Goal: Find specific page/section: Find specific page/section

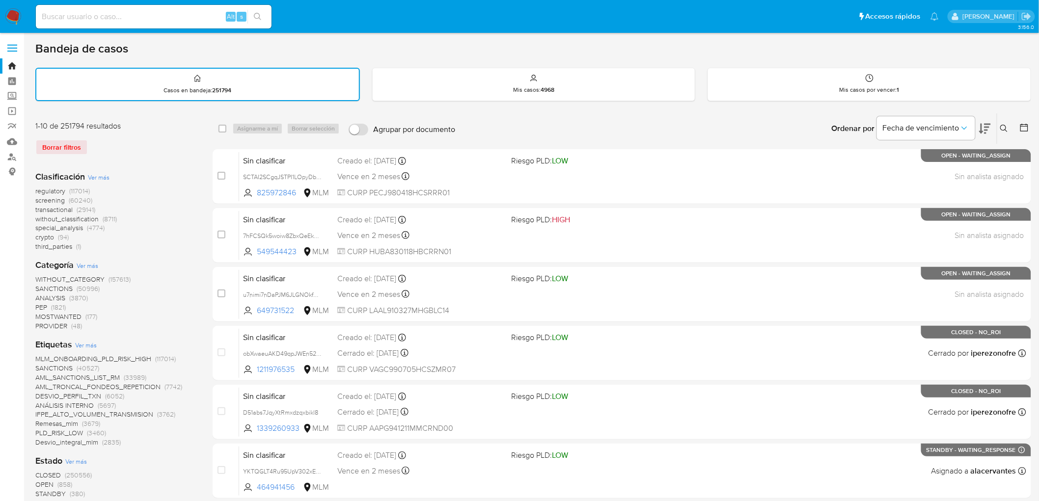
click at [11, 12] on img at bounding box center [13, 16] width 17 height 17
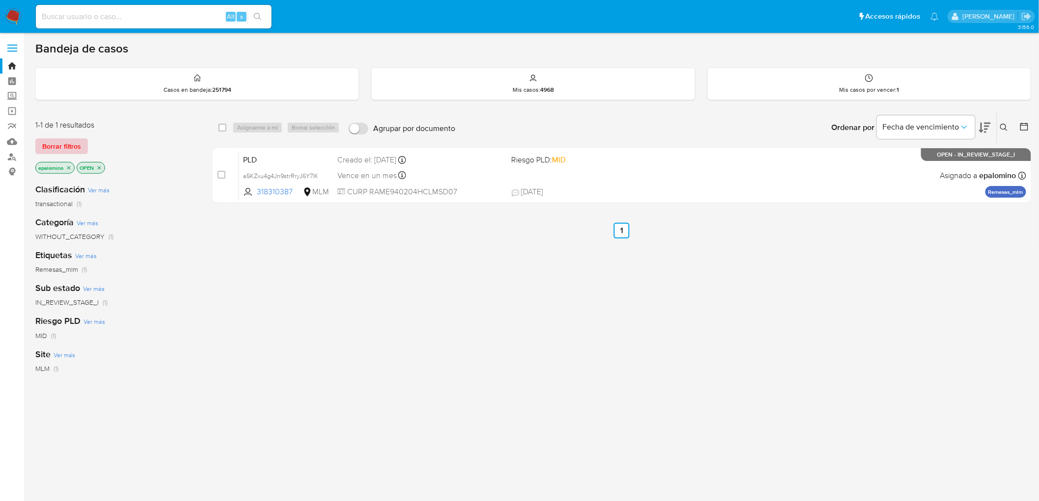
click at [66, 145] on span "Borrar filtros" at bounding box center [61, 146] width 39 height 14
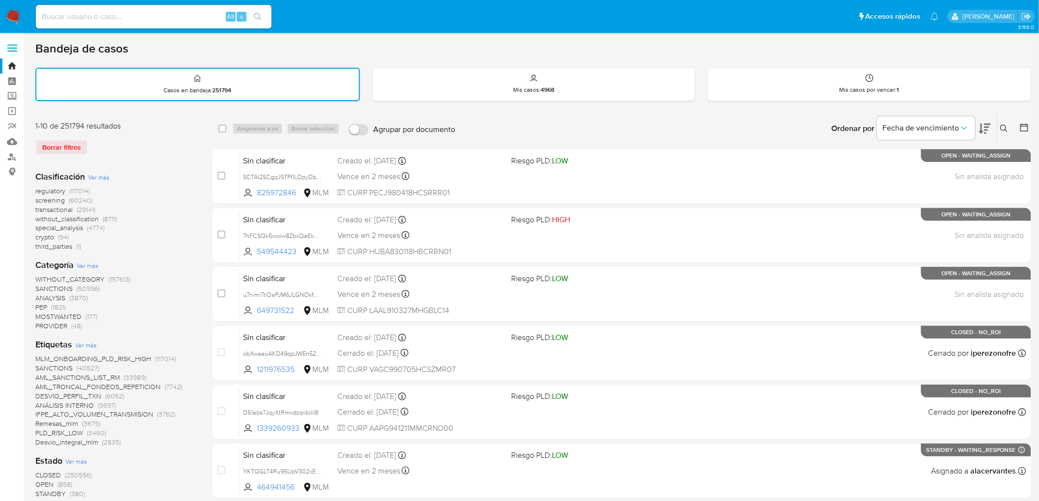
click at [15, 21] on img at bounding box center [13, 16] width 17 height 17
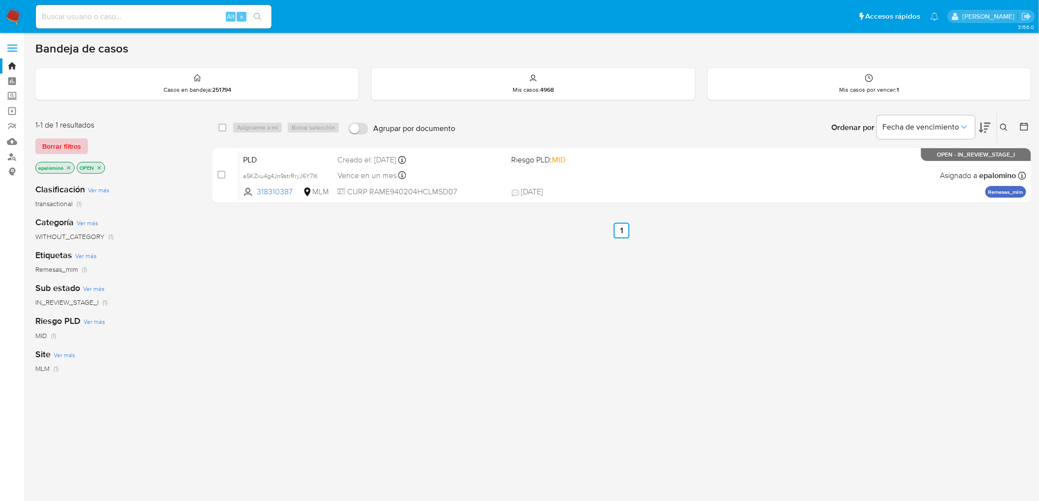
click at [45, 150] on span "Borrar filtros" at bounding box center [61, 146] width 39 height 14
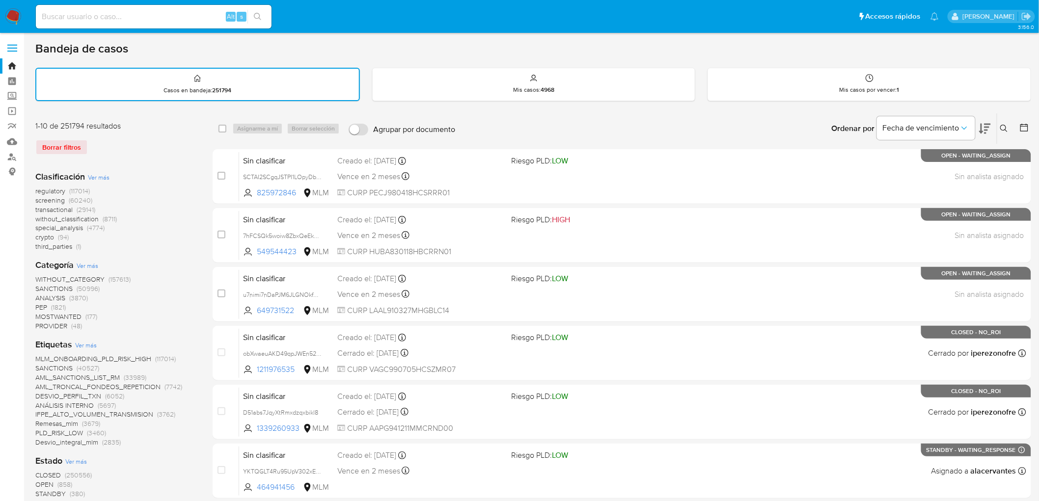
click at [11, 12] on img at bounding box center [13, 16] width 17 height 17
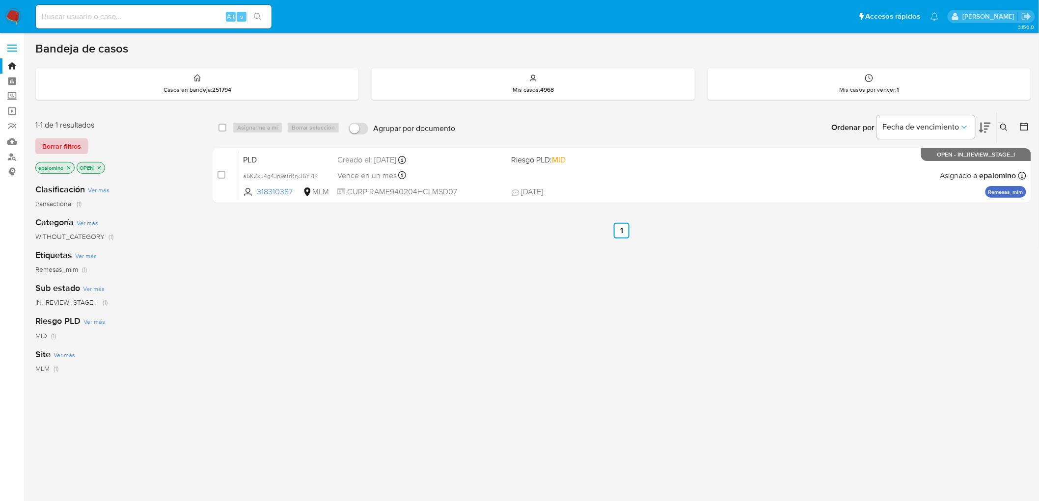
click at [55, 139] on span "Borrar filtros" at bounding box center [61, 146] width 39 height 14
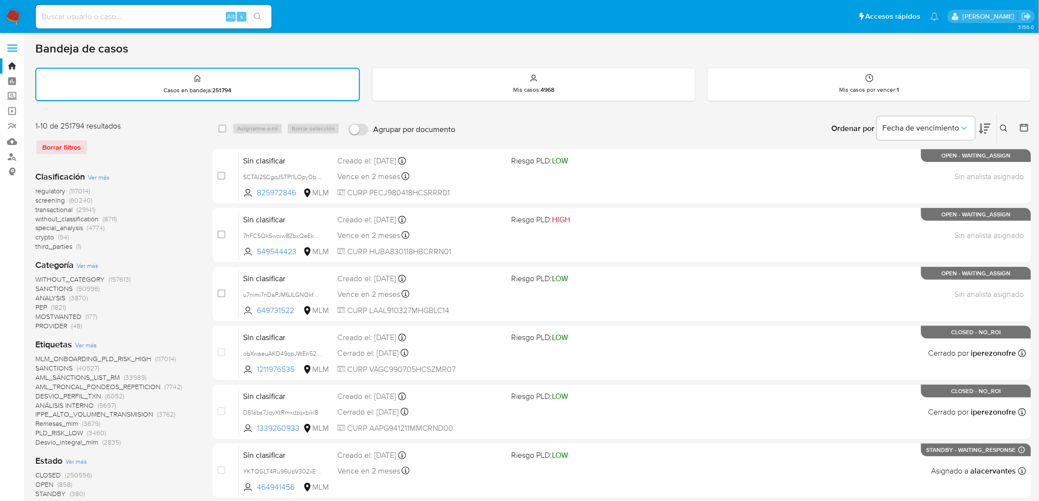
click at [15, 15] on img at bounding box center [13, 16] width 17 height 17
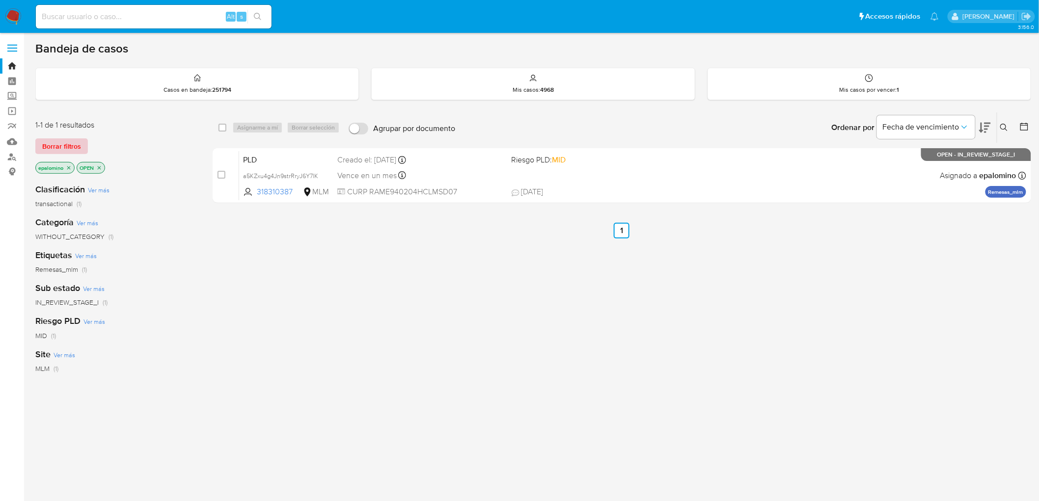
click at [64, 139] on span "Borrar filtros" at bounding box center [61, 146] width 39 height 14
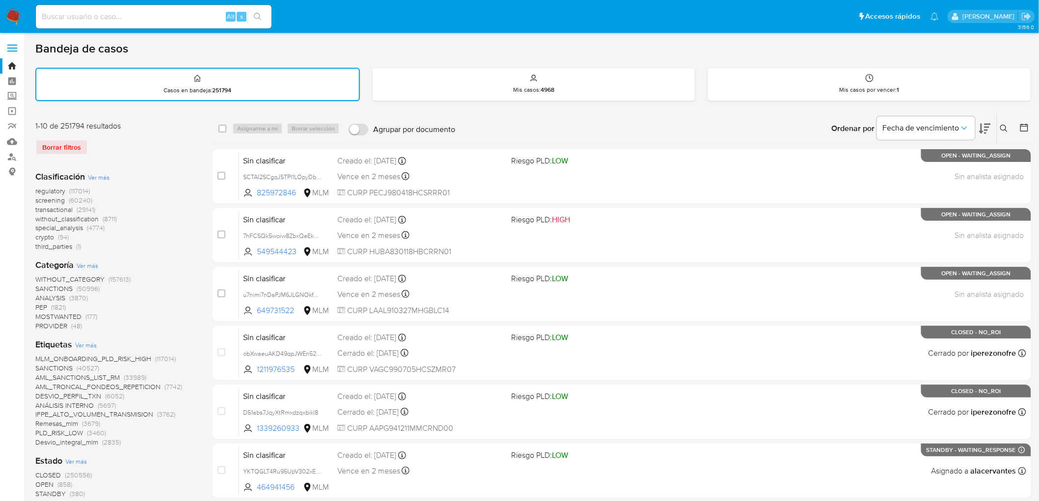
click at [10, 11] on img at bounding box center [13, 16] width 17 height 17
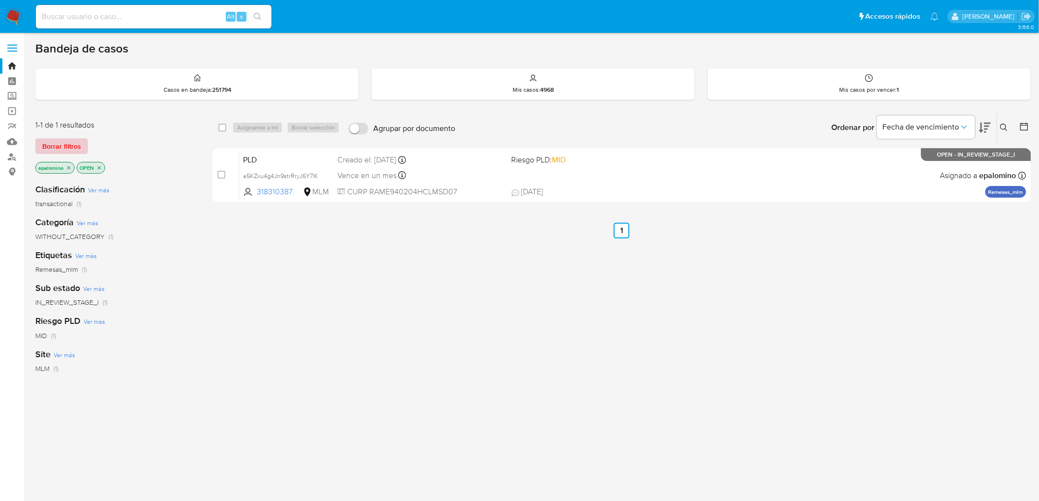
click at [61, 148] on span "Borrar filtros" at bounding box center [61, 146] width 39 height 14
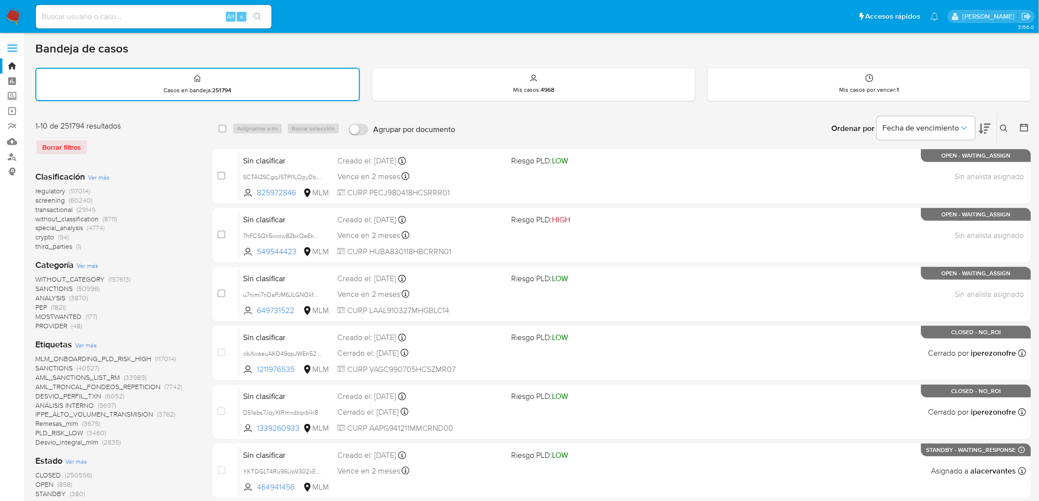
click at [11, 13] on img at bounding box center [13, 16] width 17 height 17
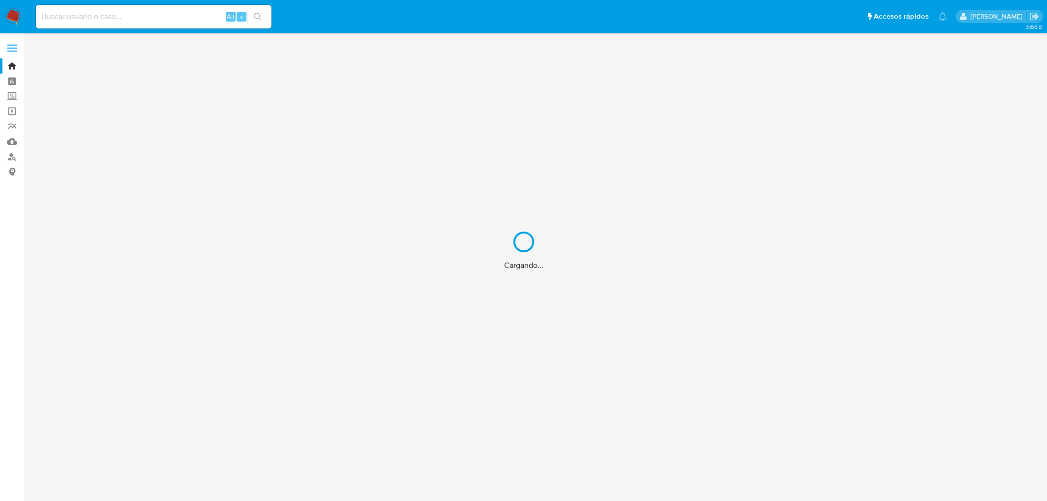
click at [135, 163] on div "Cargando..." at bounding box center [523, 250] width 1047 height 501
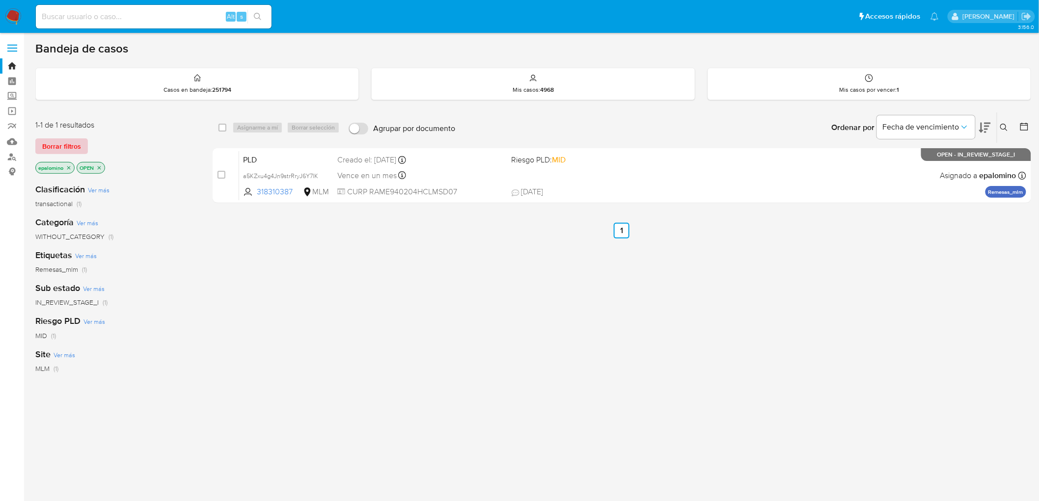
click at [66, 147] on span "Borrar filtros" at bounding box center [61, 146] width 39 height 14
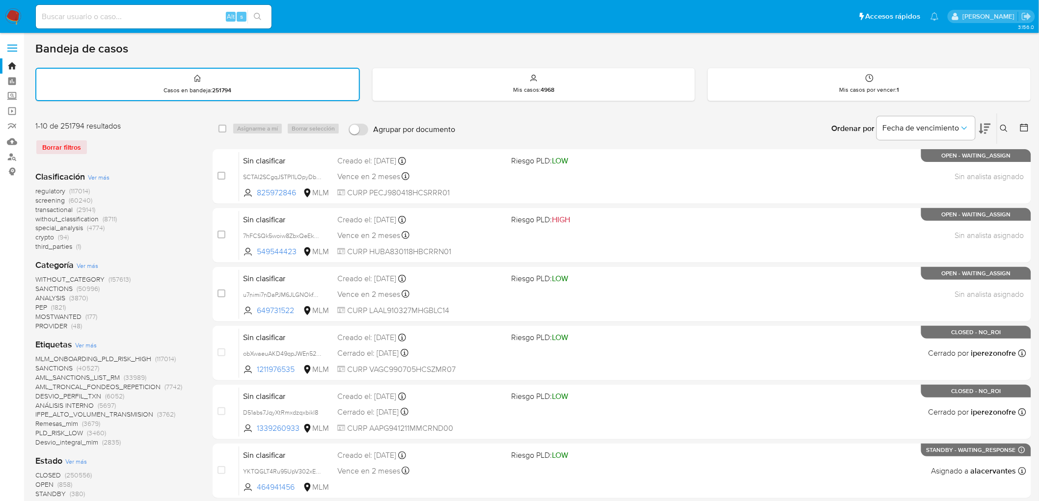
click at [164, 140] on div "Borrar filtros" at bounding box center [113, 147] width 157 height 16
click at [11, 10] on img at bounding box center [13, 16] width 17 height 17
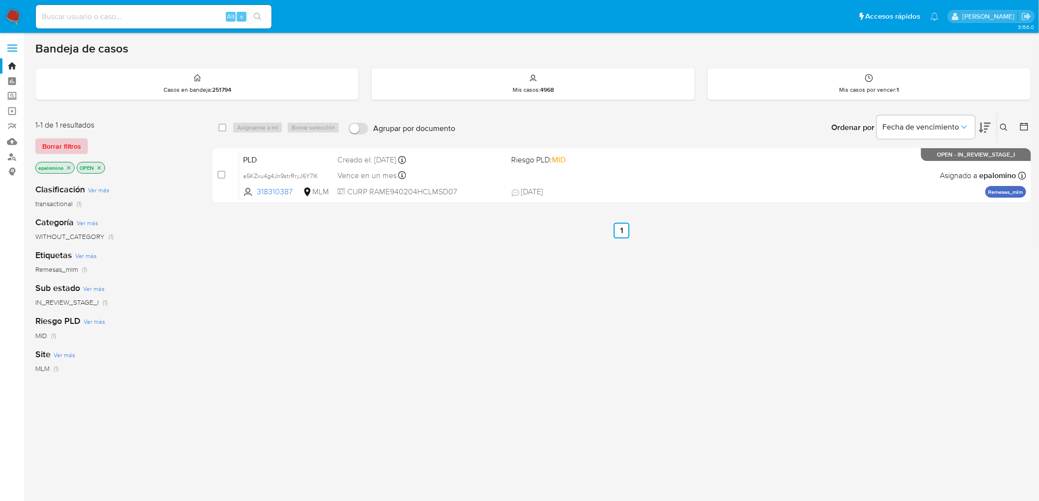
click at [59, 146] on span "Borrar filtros" at bounding box center [61, 146] width 39 height 14
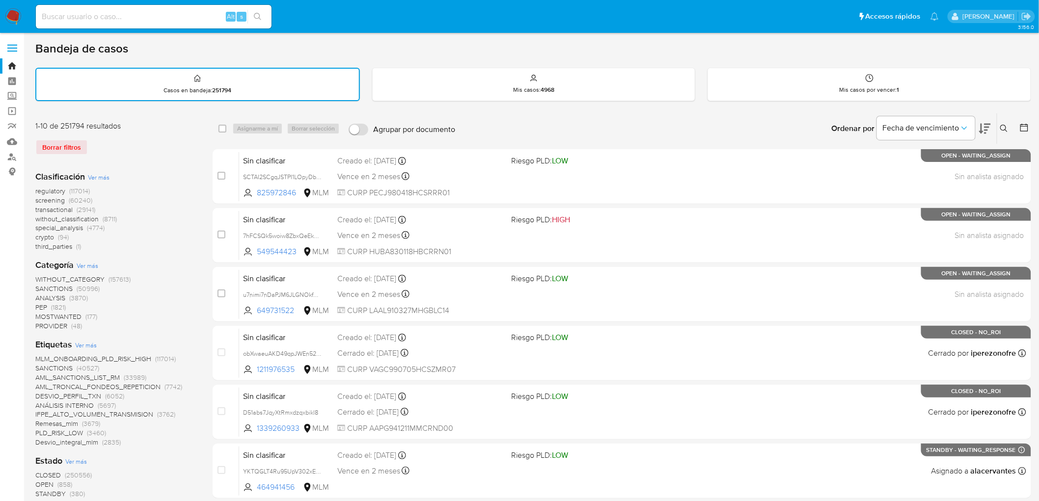
click at [132, 135] on div "1-10 de 251794 resultados Borrar filtros" at bounding box center [113, 142] width 157 height 42
click at [11, 11] on img at bounding box center [13, 16] width 17 height 17
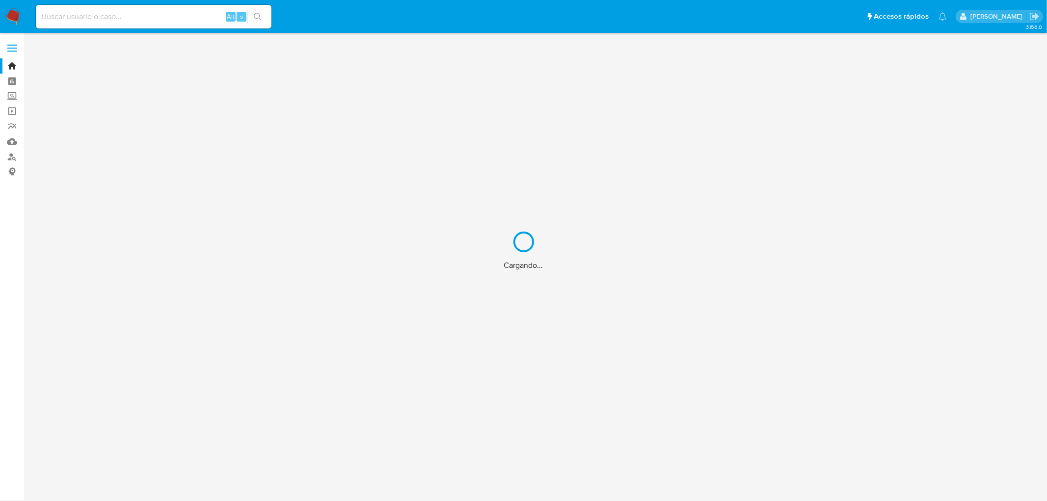
click at [125, 140] on div "Cargando..." at bounding box center [523, 250] width 1047 height 501
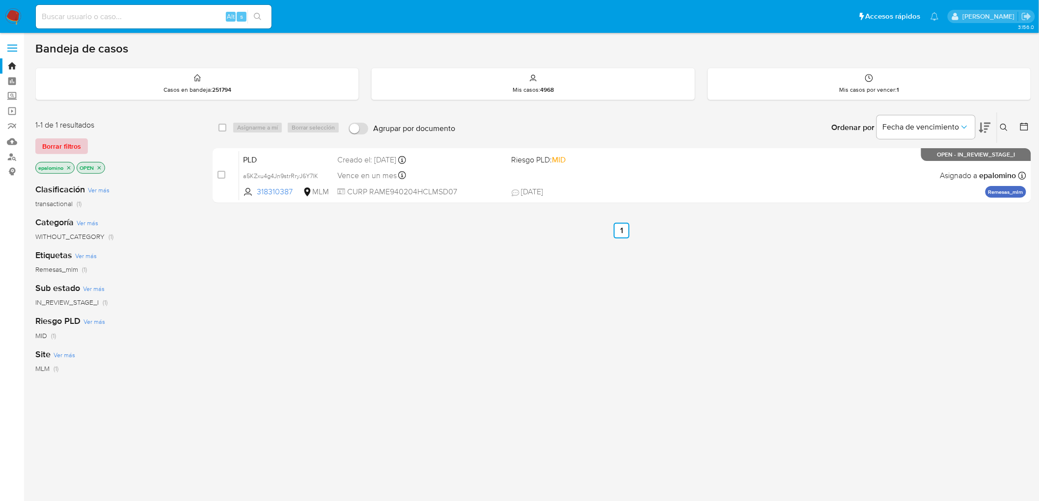
click at [62, 148] on span "Borrar filtros" at bounding box center [61, 146] width 39 height 14
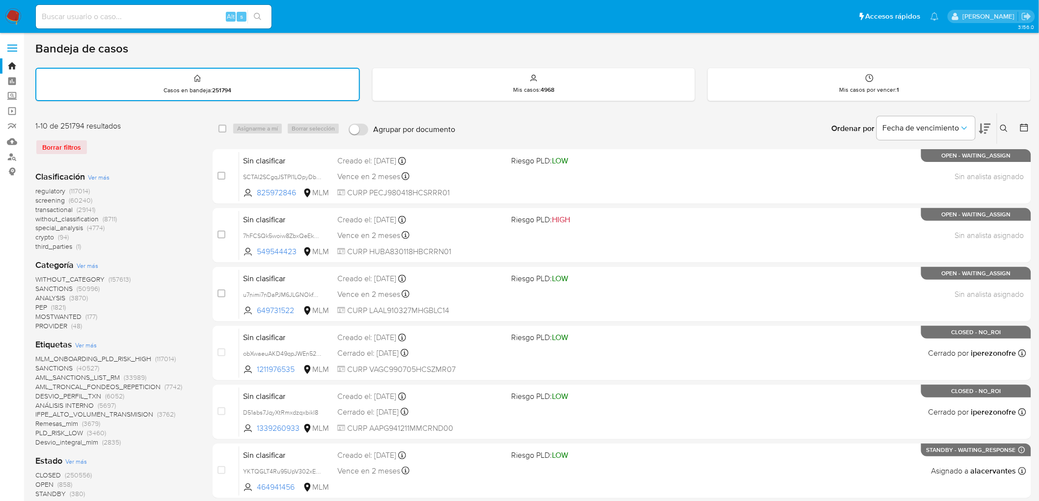
click at [144, 148] on div "Borrar filtros" at bounding box center [113, 147] width 157 height 16
click at [10, 5] on nav "Pausado Ver notificaciones Alt s Accesos rápidos Presiona las siguientes teclas…" at bounding box center [519, 16] width 1039 height 33
click at [13, 12] on img at bounding box center [13, 16] width 17 height 17
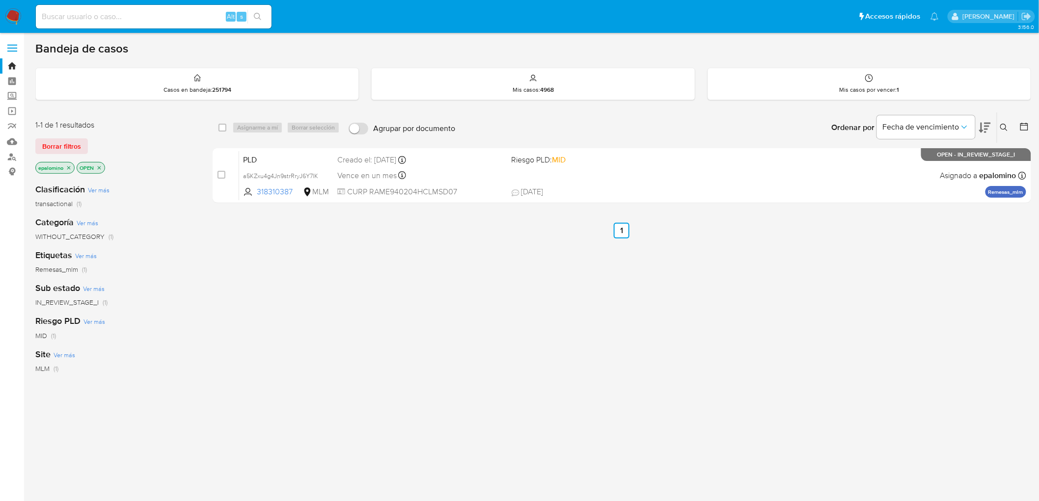
click at [72, 145] on span "Borrar filtros" at bounding box center [61, 146] width 39 height 14
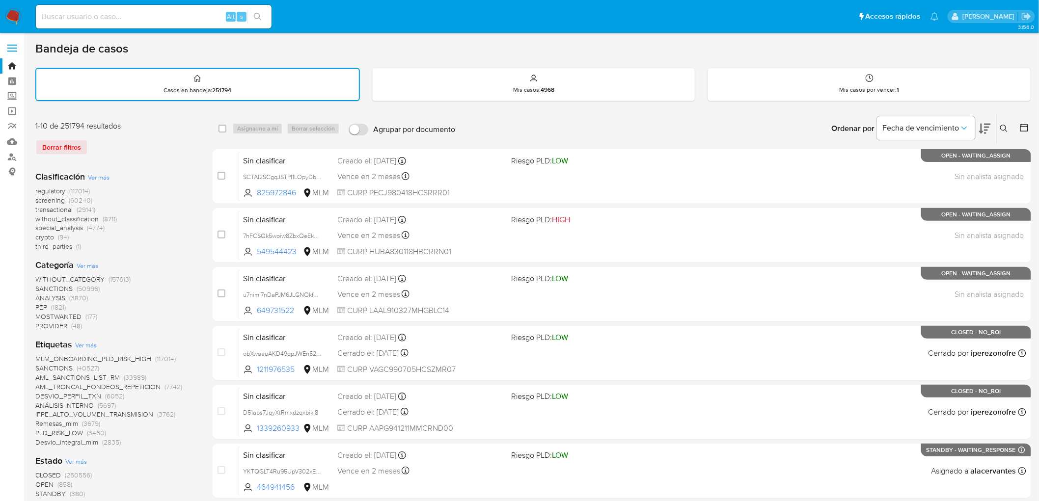
click at [13, 15] on img at bounding box center [13, 16] width 17 height 17
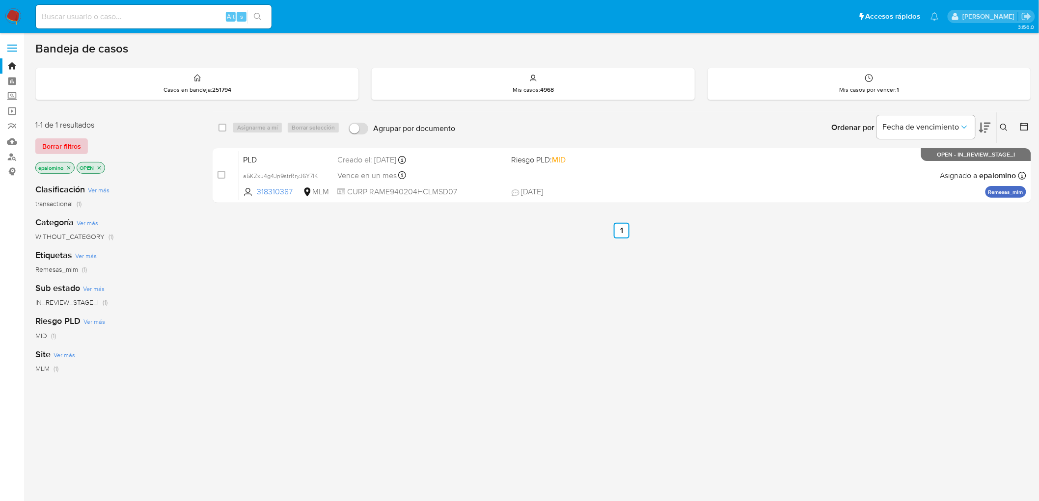
click at [69, 145] on span "Borrar filtros" at bounding box center [61, 146] width 39 height 14
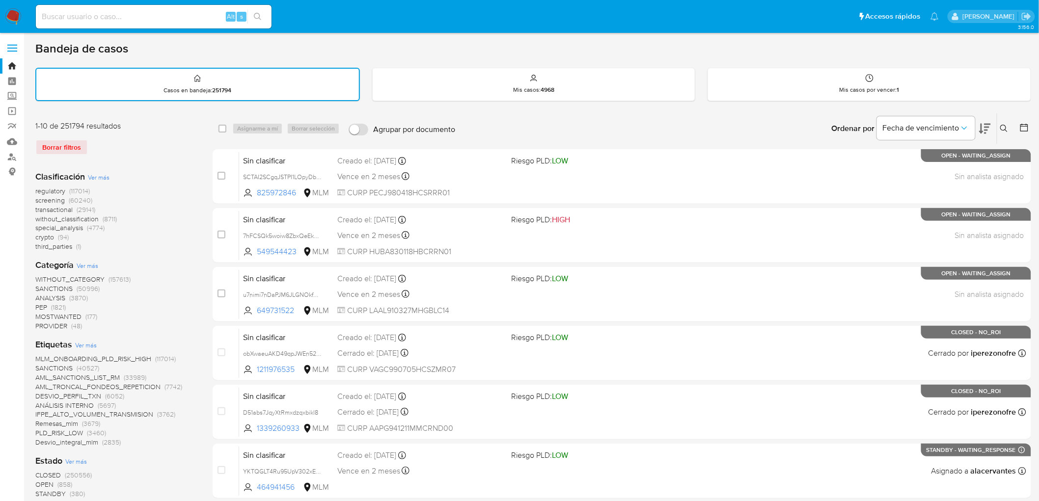
click at [15, 15] on img at bounding box center [13, 16] width 17 height 17
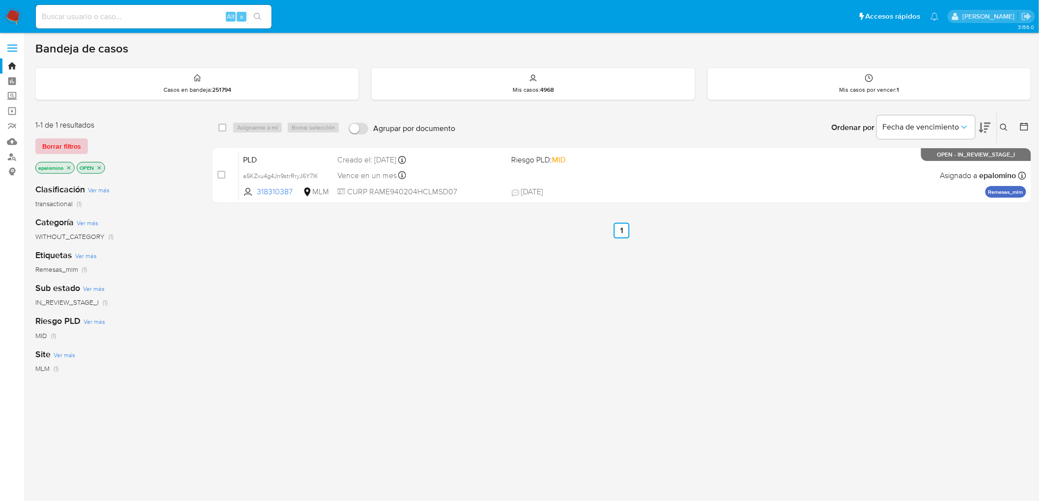
click at [56, 145] on span "Borrar filtros" at bounding box center [61, 146] width 39 height 14
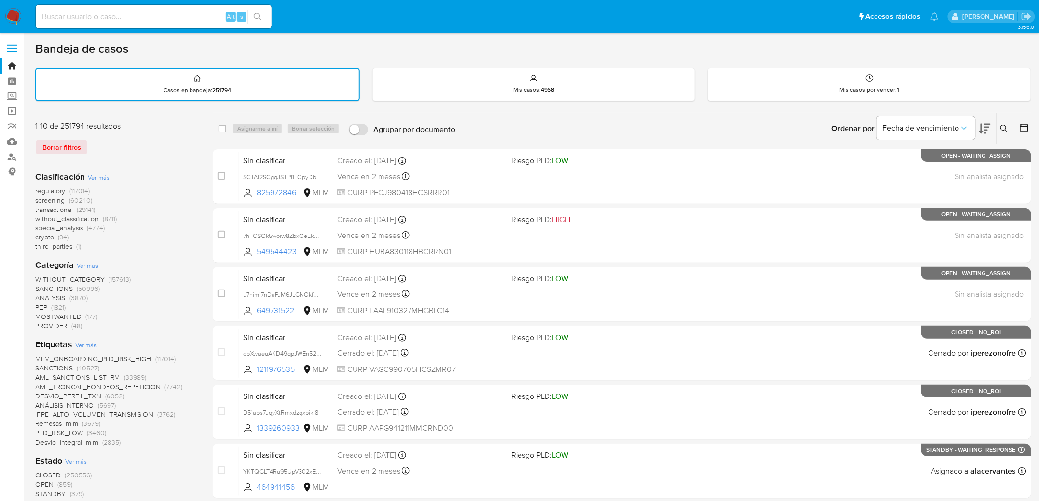
click at [10, 17] on img at bounding box center [13, 16] width 17 height 17
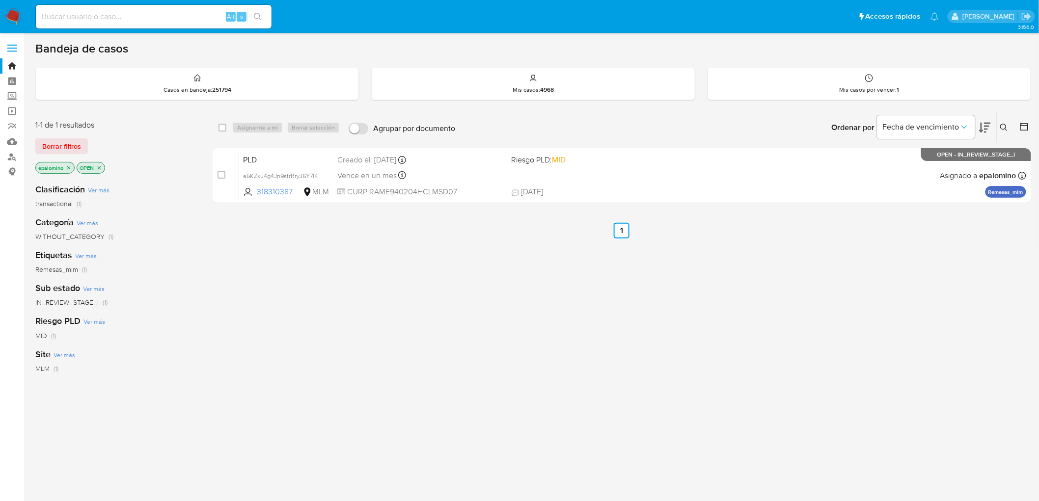
click at [11, 17] on img at bounding box center [13, 16] width 17 height 17
click at [44, 136] on div "1-1 de 1 resultados Borrar filtros epalomino OPEN" at bounding box center [113, 148] width 157 height 56
click at [51, 141] on span "Borrar filtros" at bounding box center [61, 146] width 39 height 14
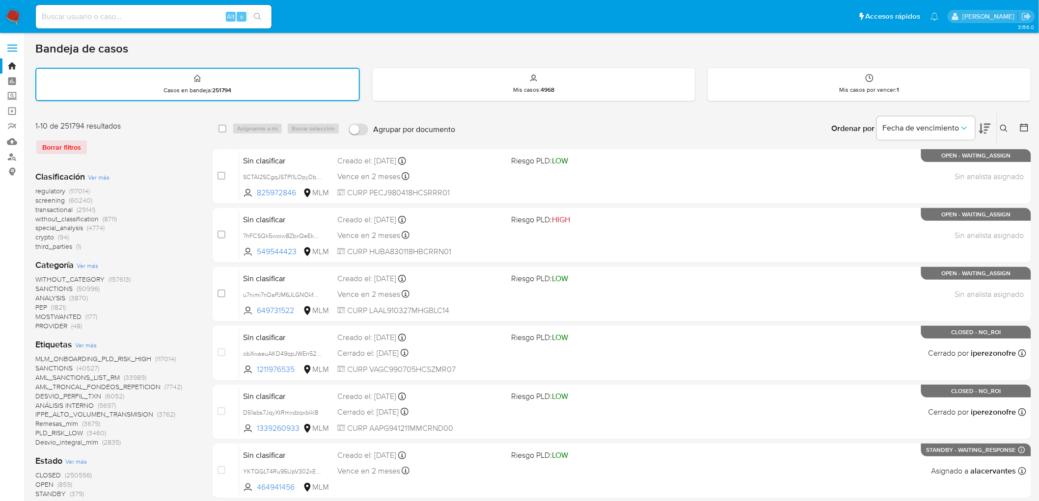
click at [6, 18] on img at bounding box center [13, 16] width 17 height 17
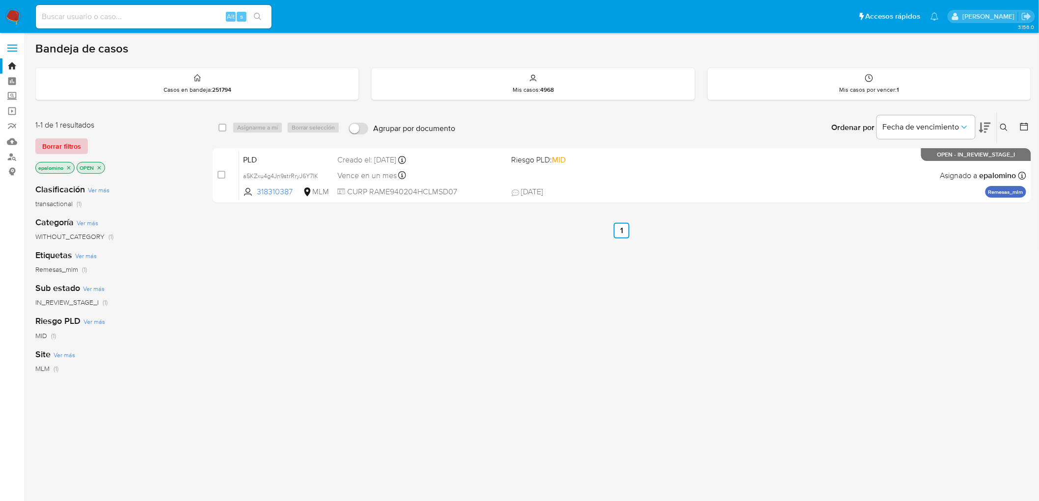
click at [53, 152] on span "Borrar filtros" at bounding box center [61, 146] width 39 height 14
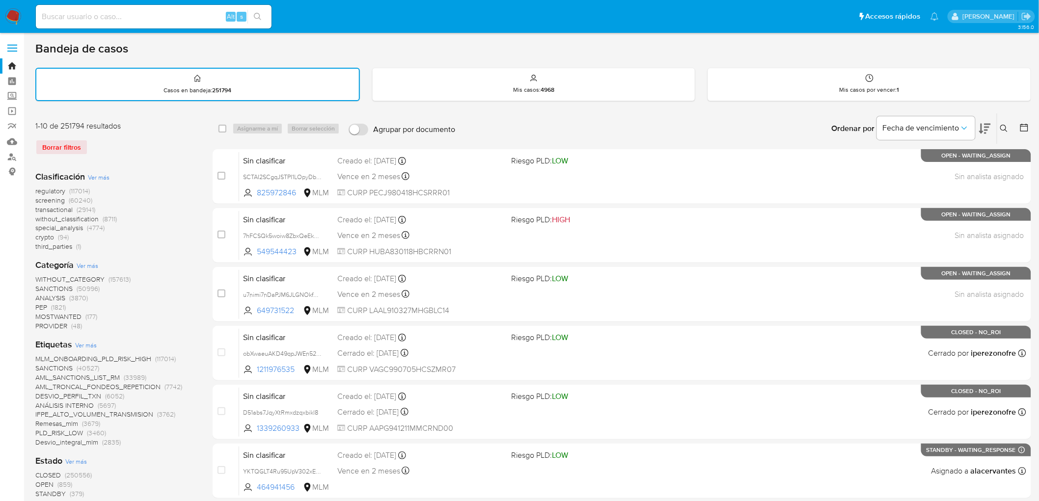
click at [12, 20] on img at bounding box center [13, 16] width 17 height 17
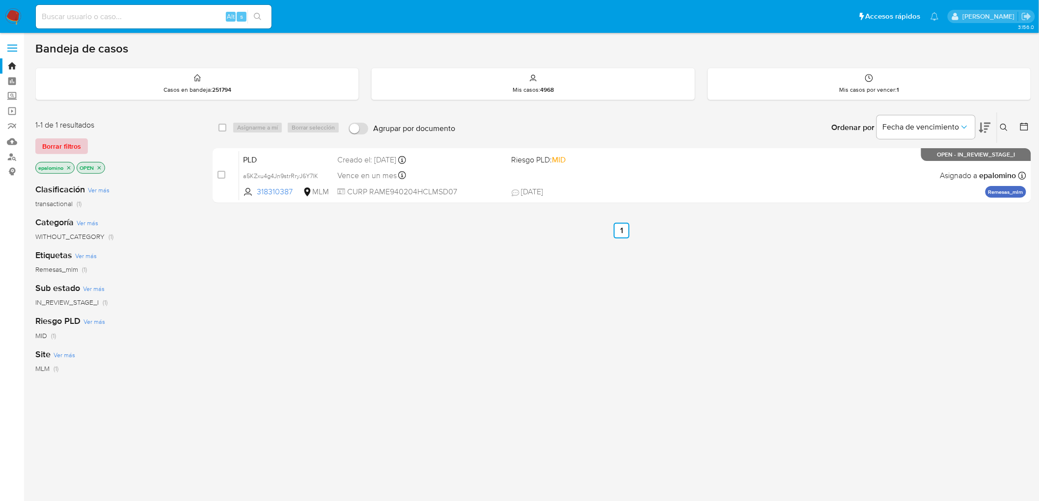
click at [69, 150] on span "Borrar filtros" at bounding box center [61, 146] width 39 height 14
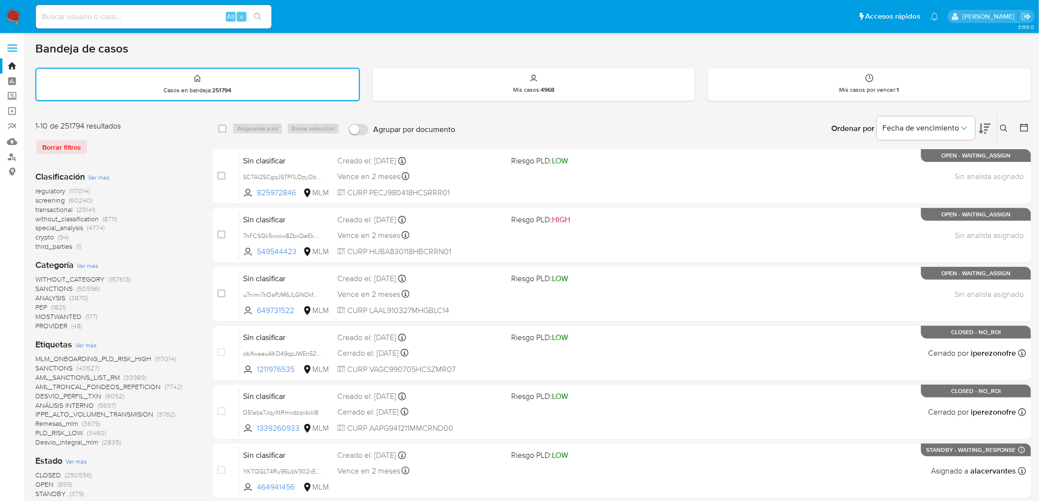
click at [123, 150] on div "Borrar filtros" at bounding box center [113, 147] width 157 height 16
click at [15, 14] on img at bounding box center [13, 16] width 17 height 17
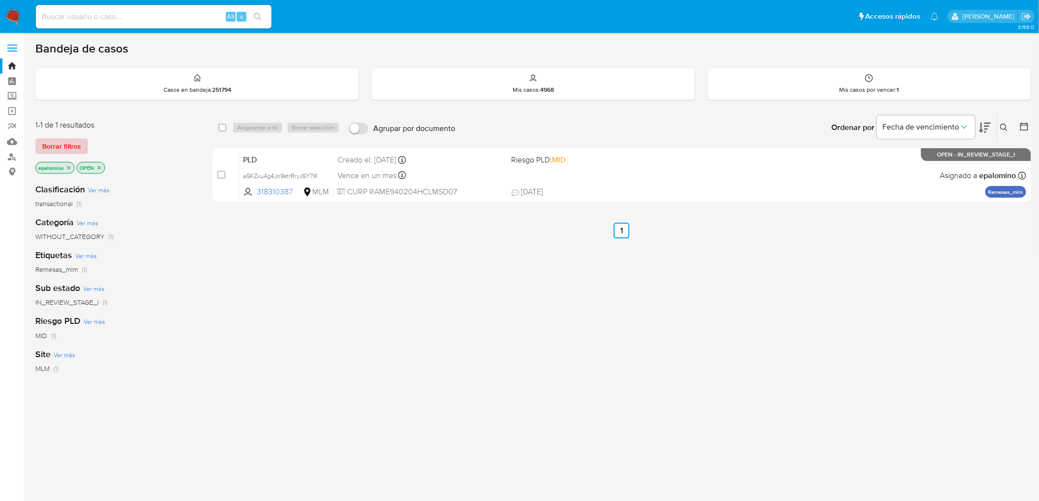
click at [64, 144] on span "Borrar filtros" at bounding box center [61, 146] width 39 height 14
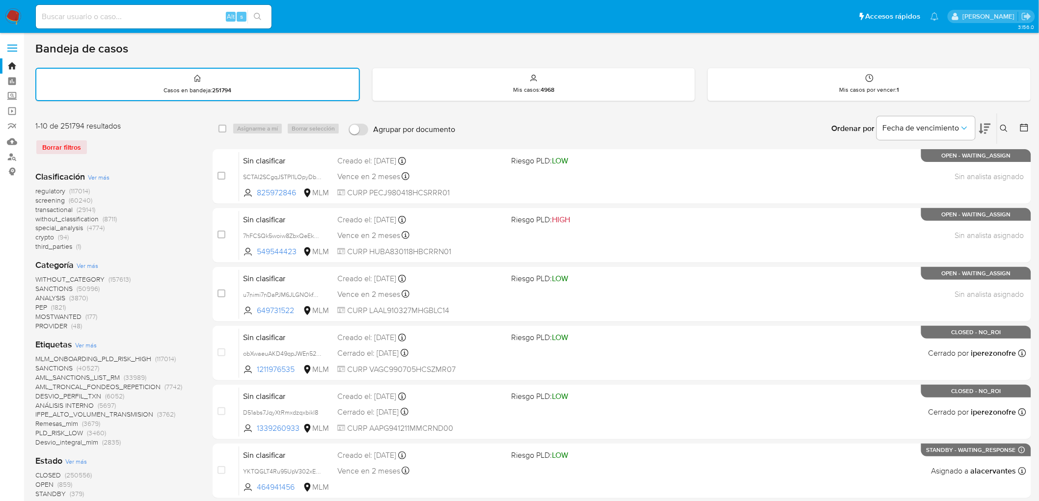
click at [12, 16] on img at bounding box center [13, 16] width 17 height 17
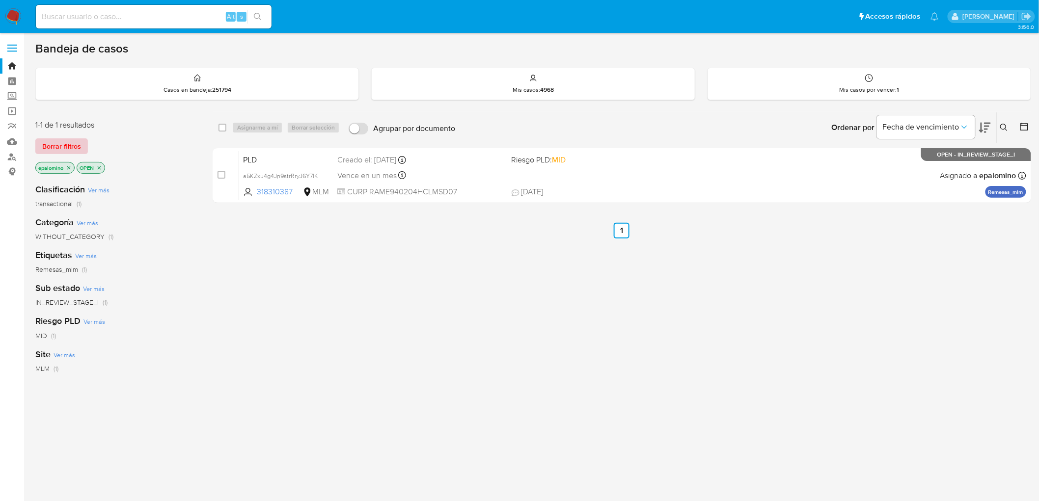
click at [80, 150] on button "Borrar filtros" at bounding box center [61, 146] width 53 height 16
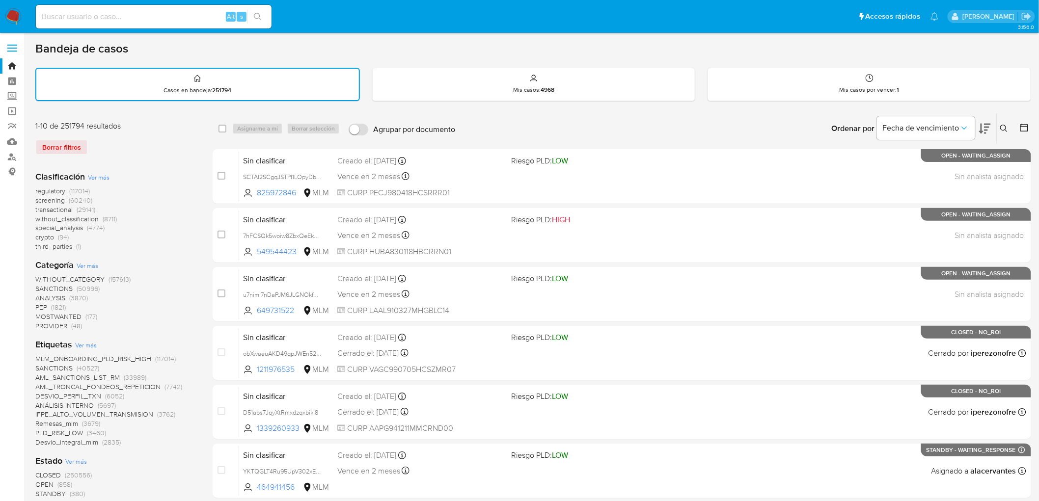
click at [16, 15] on img at bounding box center [13, 16] width 17 height 17
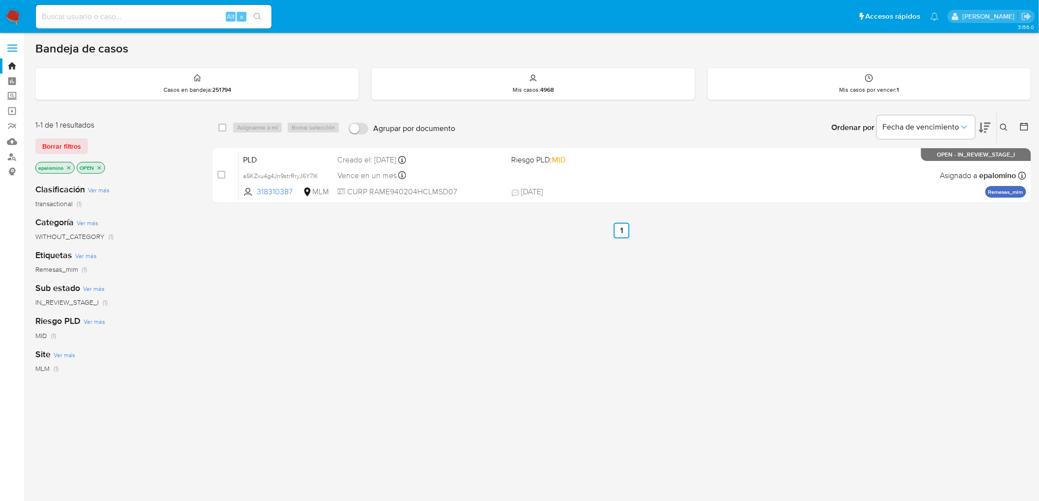
click at [12, 17] on img at bounding box center [13, 16] width 17 height 17
click at [47, 144] on span "Borrar filtros" at bounding box center [61, 146] width 39 height 14
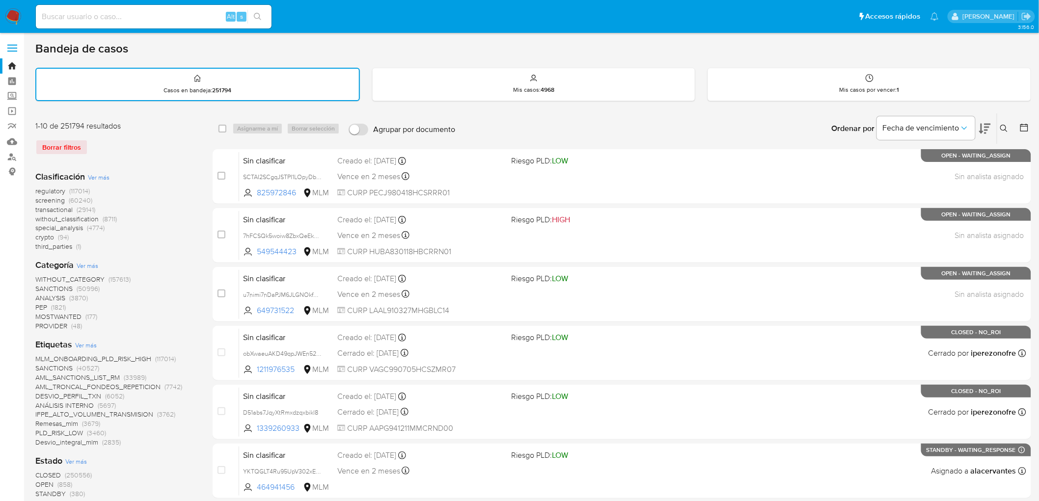
click at [120, 144] on div "Borrar filtros" at bounding box center [113, 147] width 157 height 16
click at [8, 12] on img at bounding box center [13, 16] width 17 height 17
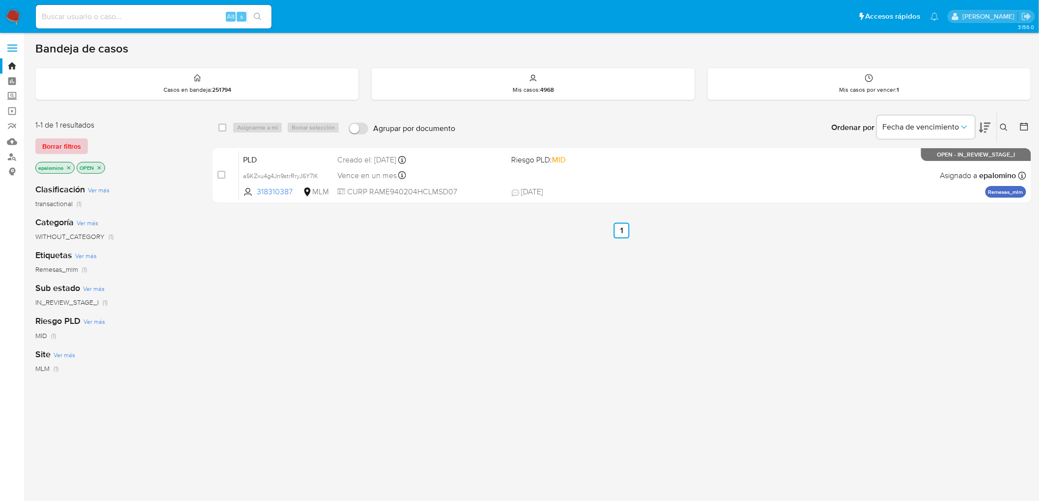
click at [59, 139] on span "Borrar filtros" at bounding box center [61, 146] width 39 height 14
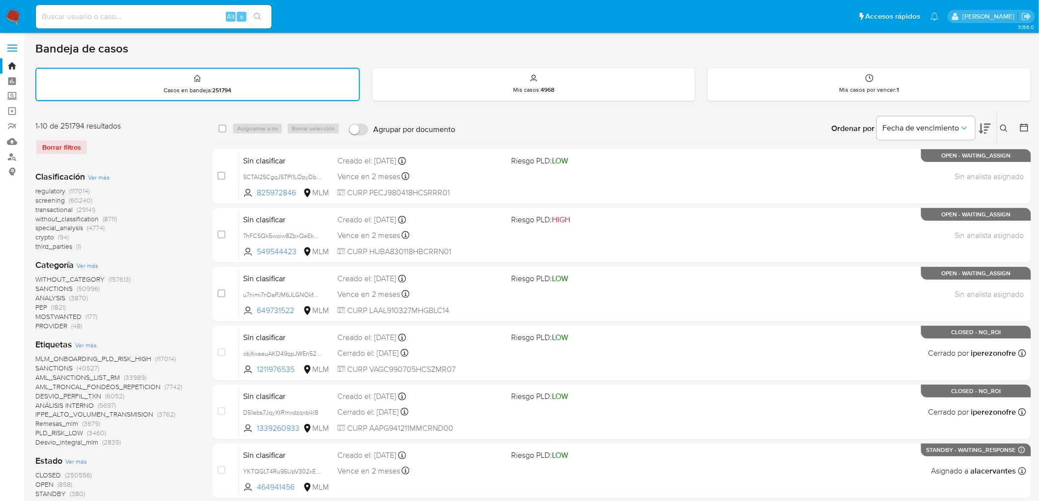
click at [99, 135] on div "1-10 de 251794 resultados Borrar filtros" at bounding box center [113, 142] width 157 height 42
click at [8, 13] on img at bounding box center [13, 16] width 17 height 17
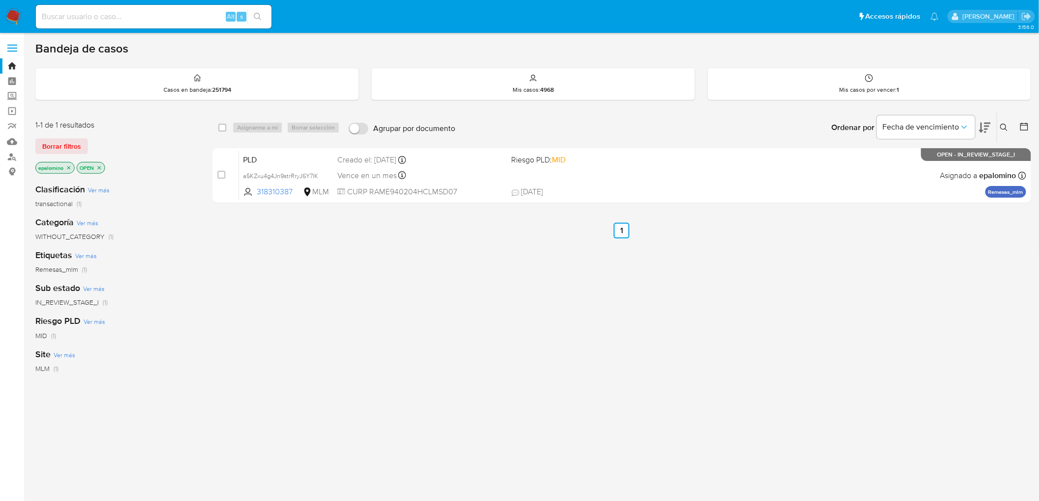
click at [15, 8] on img at bounding box center [13, 16] width 17 height 17
click at [61, 144] on span "Borrar filtros" at bounding box center [61, 146] width 39 height 14
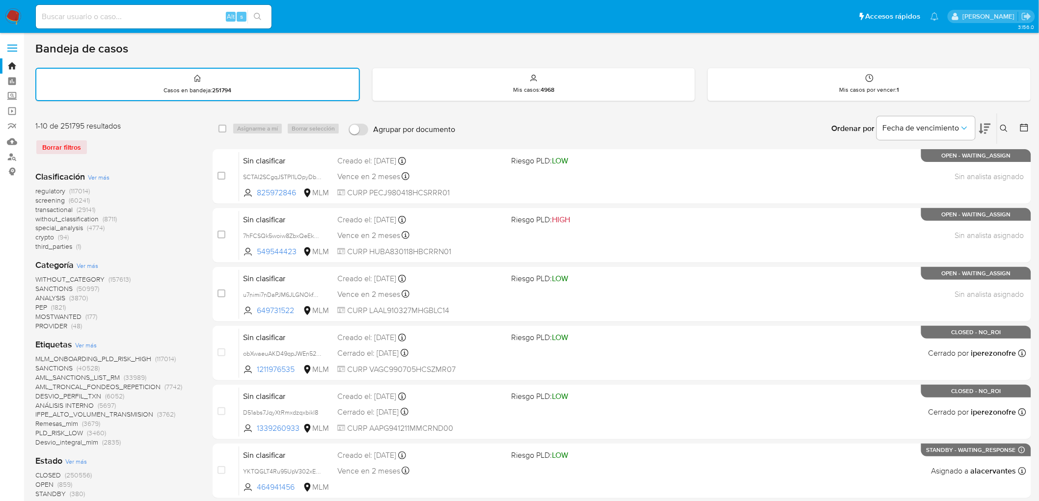
click at [11, 18] on img at bounding box center [13, 16] width 17 height 17
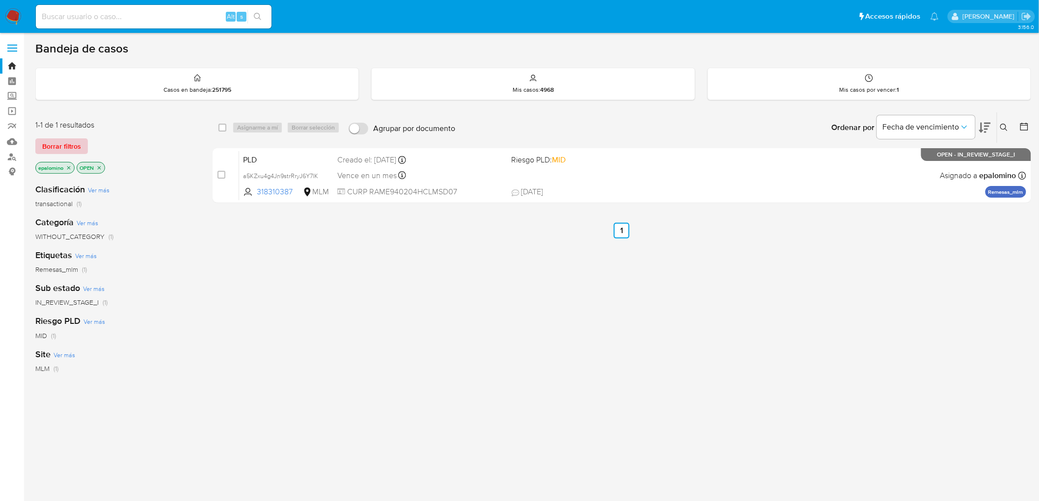
click at [65, 153] on span "Borrar filtros" at bounding box center [61, 146] width 39 height 14
